Goal: Find specific page/section: Find specific page/section

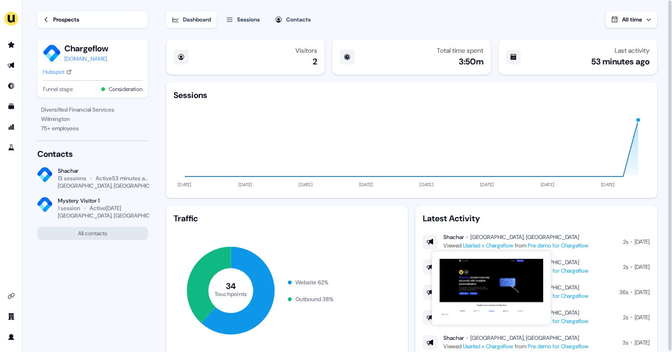
click at [66, 18] on div "Prospects" at bounding box center [66, 19] width 26 height 9
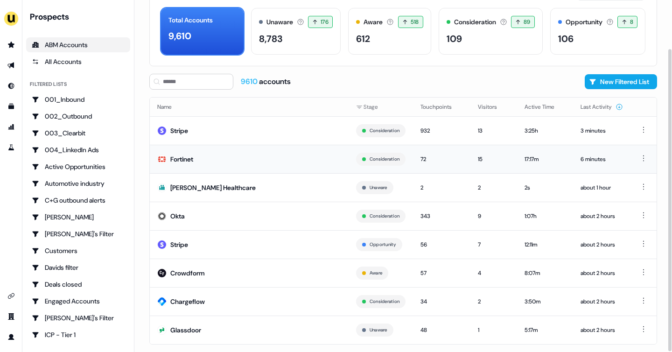
scroll to position [56, 0]
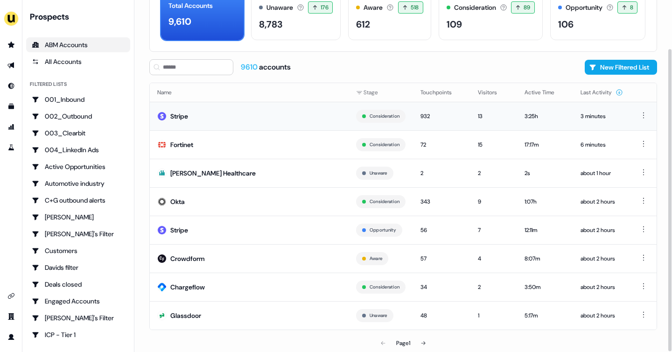
click at [191, 109] on td "Stripe" at bounding box center [249, 116] width 199 height 28
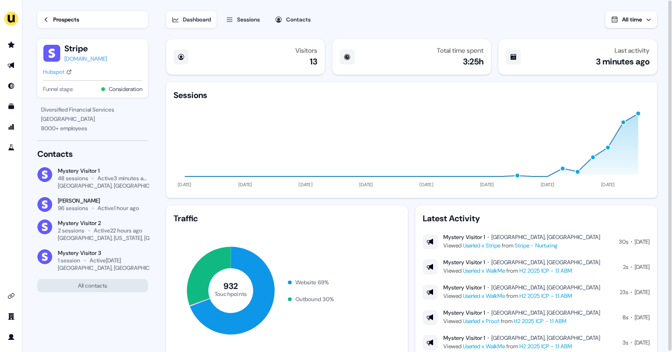
click at [190, 108] on icon "11 Jun 24 06 Aug 24 01 Oct 24 26 Nov 24 21 Jan 25 18 Mar 25 13 May 25 08 Jul 25" at bounding box center [412, 146] width 476 height 90
click at [43, 19] on icon at bounding box center [46, 19] width 7 height 7
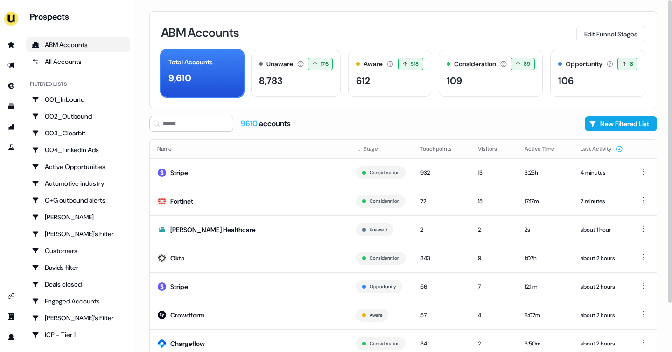
click at [326, 125] on div "9610 accounts New Filtered List" at bounding box center [403, 124] width 508 height 16
click at [278, 171] on td "Stripe" at bounding box center [249, 172] width 199 height 28
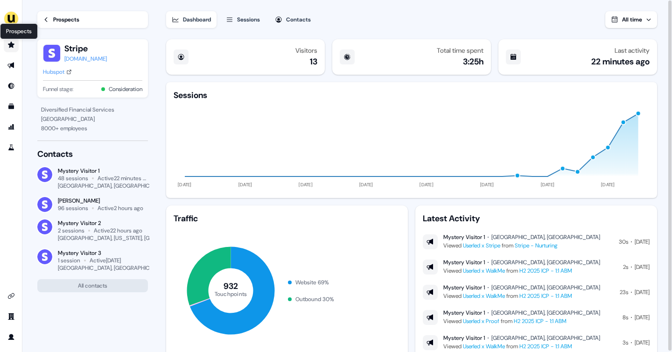
click at [11, 44] on icon "Go to prospects" at bounding box center [11, 45] width 7 height 6
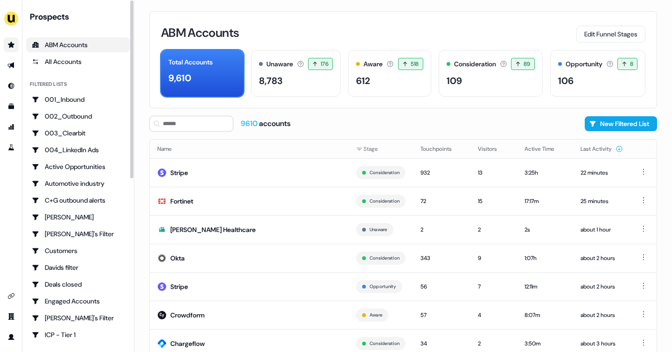
click at [7, 50] on link "Go to prospects" at bounding box center [11, 44] width 15 height 15
